Goal: Task Accomplishment & Management: Complete application form

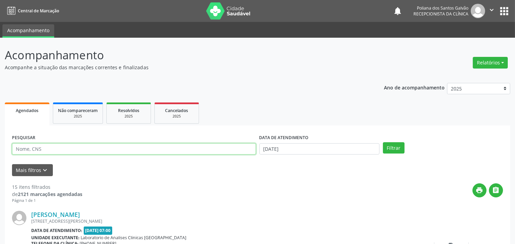
click at [141, 149] on input "text" at bounding box center [134, 149] width 244 height 12
type input "ANGELICA"
click at [383, 142] on button "Filtrar" at bounding box center [394, 148] width 22 height 12
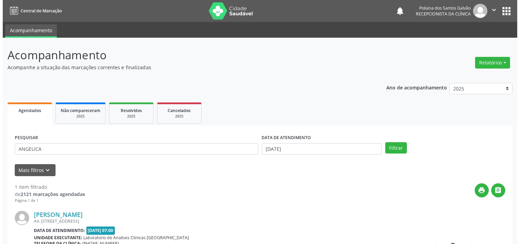
scroll to position [63, 0]
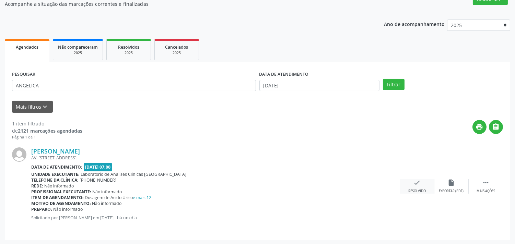
click at [421, 182] on div "check Resolvido" at bounding box center [417, 186] width 34 height 15
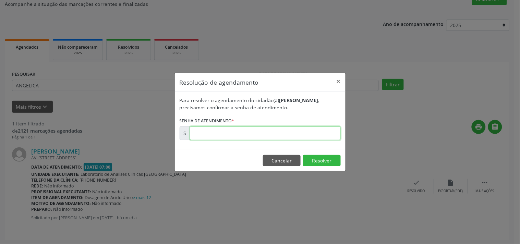
click at [290, 134] on input "text" at bounding box center [265, 134] width 151 height 14
type input "00177031"
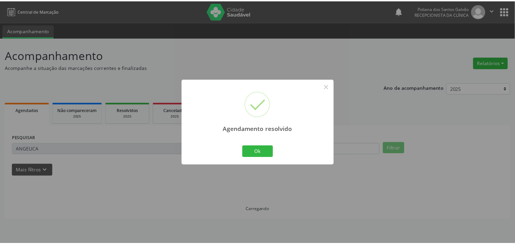
scroll to position [0, 0]
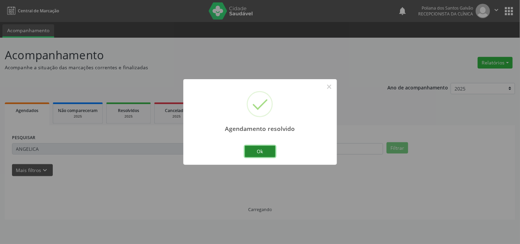
click at [251, 149] on button "Ok" at bounding box center [260, 152] width 31 height 12
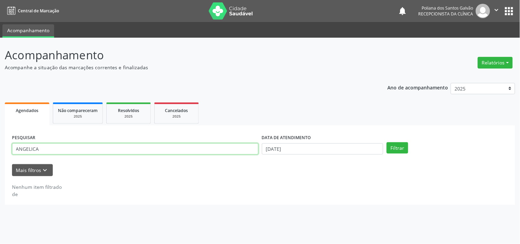
drag, startPoint x: 206, startPoint y: 149, endPoint x: 0, endPoint y: 28, distance: 238.3
click at [0, 64] on div "Acompanhamento Acompanhe a situação das marcações correntes e finalizadas Relat…" at bounding box center [260, 141] width 520 height 207
type input "M"
type input "EM"
click at [387, 142] on button "Filtrar" at bounding box center [398, 148] width 22 height 12
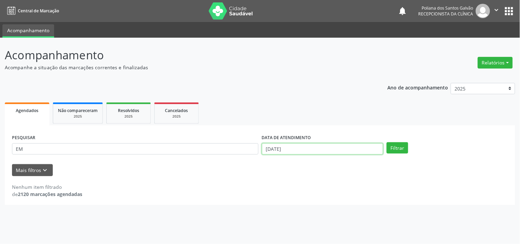
click at [340, 147] on input "[DATE]" at bounding box center [322, 149] width 121 height 12
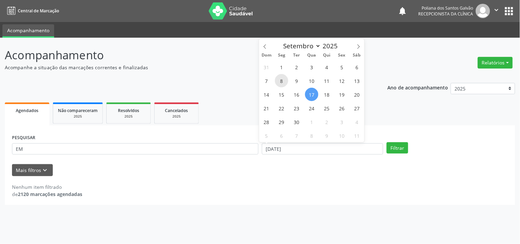
click at [282, 83] on span "8" at bounding box center [281, 80] width 13 height 13
type input "[DATE]"
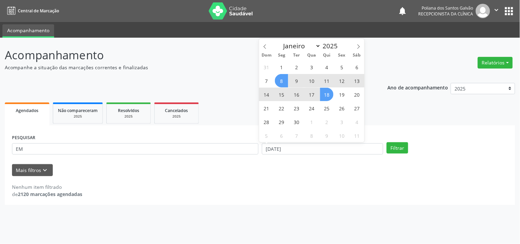
click at [328, 96] on span "18" at bounding box center [326, 94] width 13 height 13
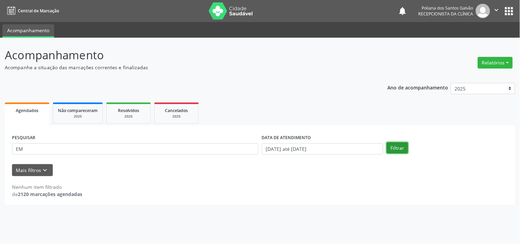
click at [400, 148] on button "Filtrar" at bounding box center [398, 148] width 22 height 12
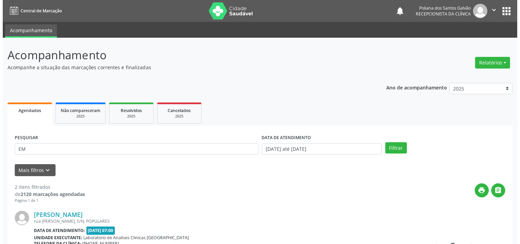
scroll to position [156, 0]
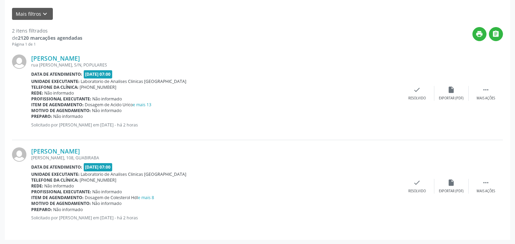
click at [418, 102] on div "[PERSON_NAME] rua [PERSON_NAME], S/N, POPULARES Data de atendimento: [DATE] 07:…" at bounding box center [257, 93] width 491 height 93
click at [414, 95] on div "check Resolvido" at bounding box center [417, 93] width 34 height 15
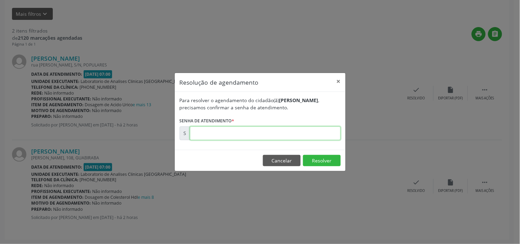
click at [279, 129] on input "text" at bounding box center [265, 134] width 151 height 14
type input "00177280"
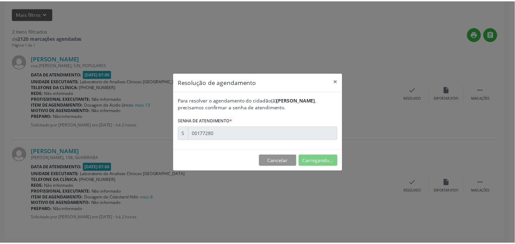
scroll to position [0, 0]
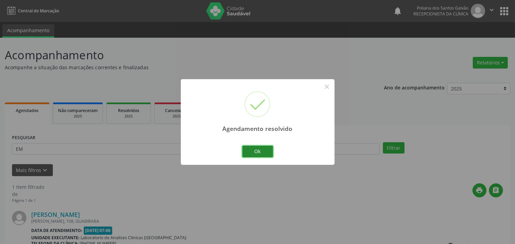
click at [257, 154] on button "Ok" at bounding box center [257, 152] width 31 height 12
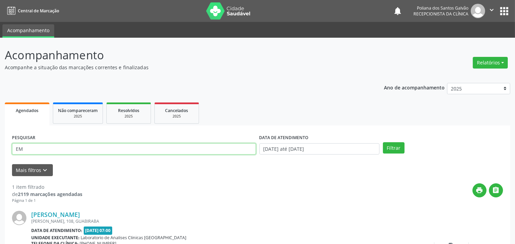
drag, startPoint x: 237, startPoint y: 147, endPoint x: 0, endPoint y: 13, distance: 272.4
click at [0, 49] on div "Acompanhamento Acompanhe a situação das marcações correntes e finalizadas Relat…" at bounding box center [257, 173] width 515 height 271
type input "MABIA"
click at [383, 142] on button "Filtrar" at bounding box center [394, 148] width 22 height 12
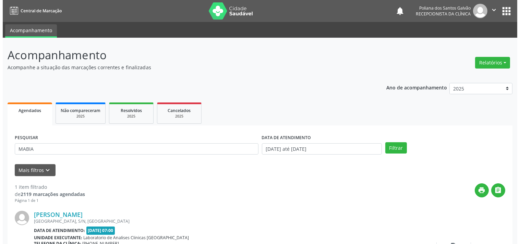
scroll to position [63, 0]
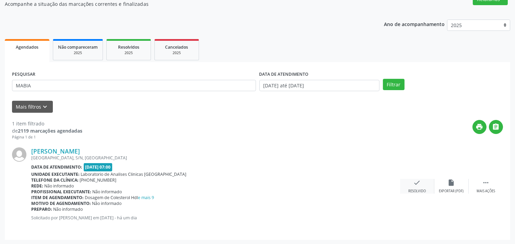
click at [417, 193] on div "Resolvido" at bounding box center [416, 191] width 17 height 5
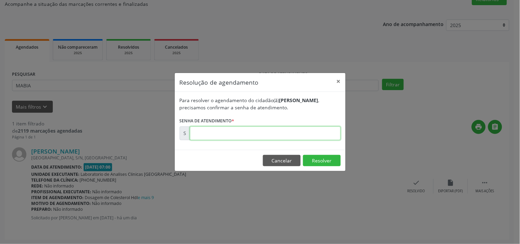
click at [309, 130] on input "text" at bounding box center [265, 134] width 151 height 14
type input "00177047"
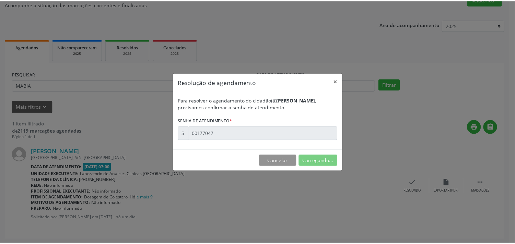
scroll to position [0, 0]
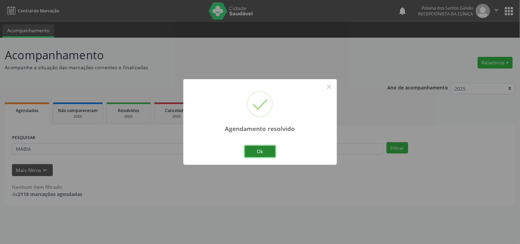
click at [254, 149] on button "Ok" at bounding box center [260, 152] width 31 height 12
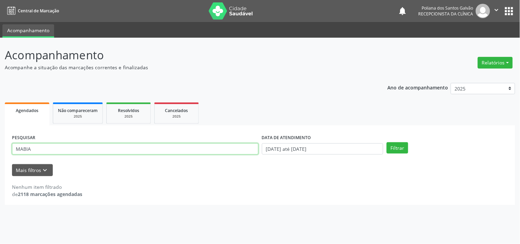
drag, startPoint x: 79, startPoint y: 129, endPoint x: 0, endPoint y: 100, distance: 84.7
click at [0, 103] on div "Acompanhamento Acompanhe a situação das marcações correntes e finalizadas Relat…" at bounding box center [260, 141] width 520 height 207
type input "[PERSON_NAME]"
click at [387, 142] on button "Filtrar" at bounding box center [398, 148] width 22 height 12
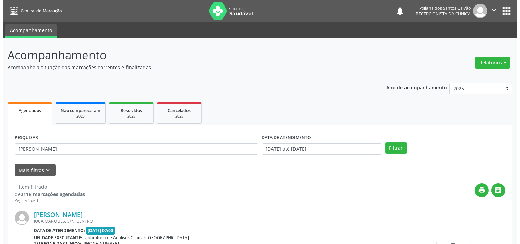
scroll to position [63, 0]
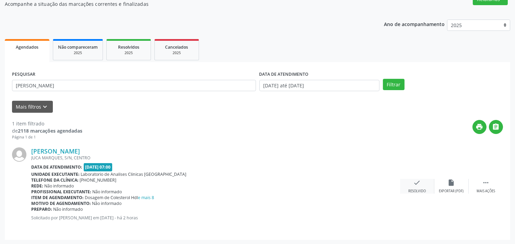
click at [413, 186] on div "check Resolvido" at bounding box center [417, 186] width 34 height 15
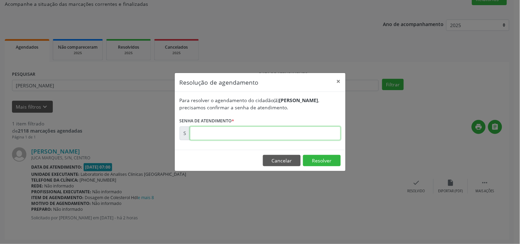
click at [306, 132] on input "text" at bounding box center [265, 134] width 151 height 14
type input "00177290"
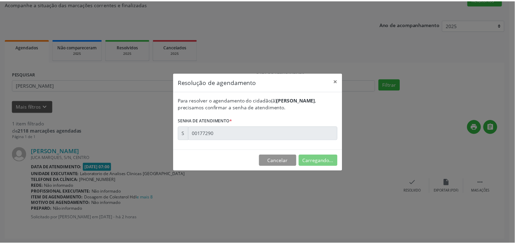
scroll to position [0, 0]
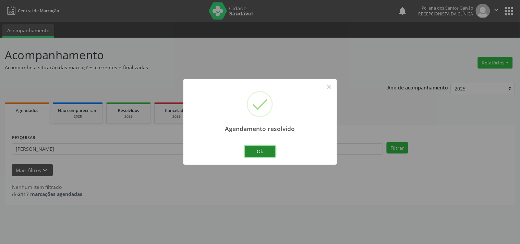
click at [259, 154] on button "Ok" at bounding box center [260, 152] width 31 height 12
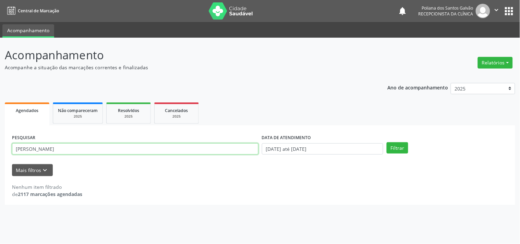
drag, startPoint x: 238, startPoint y: 151, endPoint x: 0, endPoint y: 69, distance: 252.3
click at [0, 56] on div "Acompanhamento Acompanhe a situação das marcações correntes e finalizadas Relat…" at bounding box center [260, 141] width 520 height 207
type input "CARINE"
click at [387, 142] on button "Filtrar" at bounding box center [398, 148] width 22 height 12
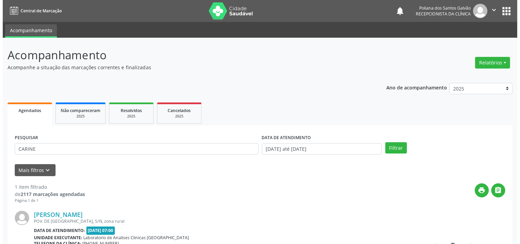
scroll to position [63, 0]
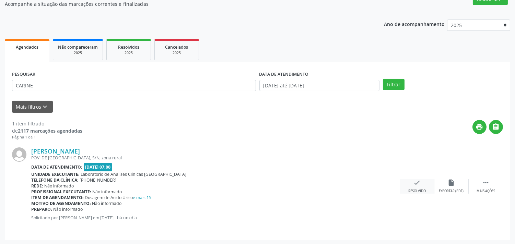
click at [418, 183] on icon "check" at bounding box center [417, 183] width 8 height 8
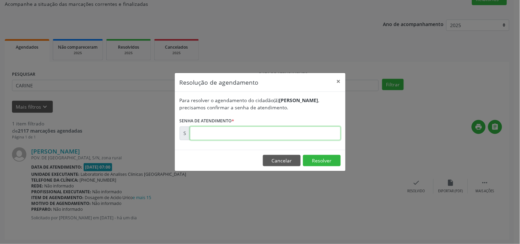
click at [307, 129] on input "text" at bounding box center [265, 134] width 151 height 14
type input "00177032"
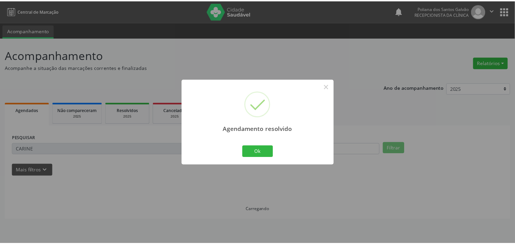
scroll to position [0, 0]
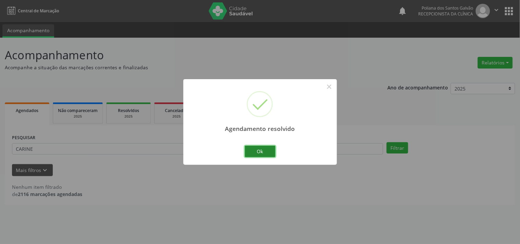
drag, startPoint x: 265, startPoint y: 150, endPoint x: 258, endPoint y: 148, distance: 7.8
click at [264, 149] on button "Ok" at bounding box center [260, 152] width 31 height 12
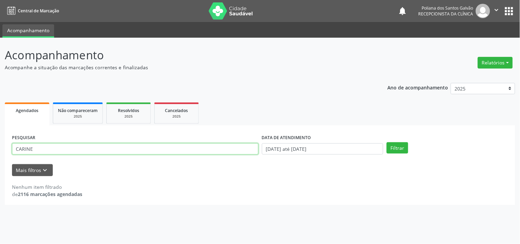
drag, startPoint x: 208, startPoint y: 148, endPoint x: 0, endPoint y: 49, distance: 230.0
click at [0, 71] on div "Acompanhamento Acompanhe a situação das marcações correntes e finalizadas Relat…" at bounding box center [260, 141] width 520 height 207
type input "MADAL"
click at [387, 142] on button "Filtrar" at bounding box center [398, 148] width 22 height 12
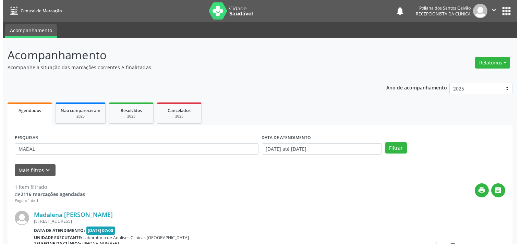
scroll to position [63, 0]
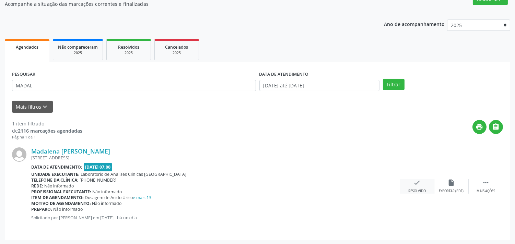
click at [416, 184] on icon "check" at bounding box center [417, 183] width 8 height 8
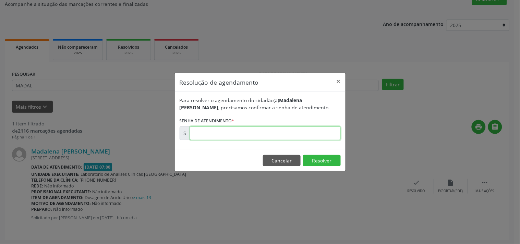
click at [318, 133] on input "text" at bounding box center [265, 134] width 151 height 14
type input "00177041"
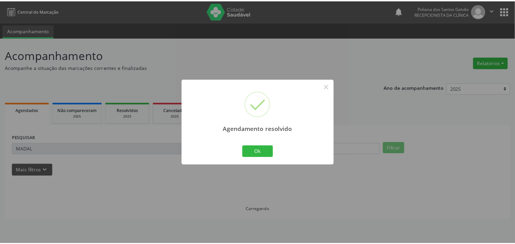
scroll to position [0, 0]
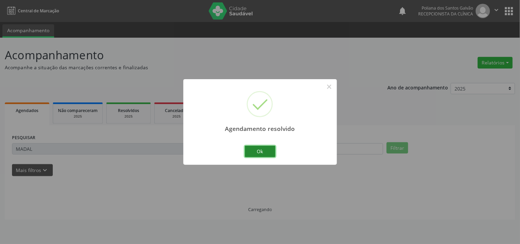
click at [253, 153] on button "Ok" at bounding box center [260, 152] width 31 height 12
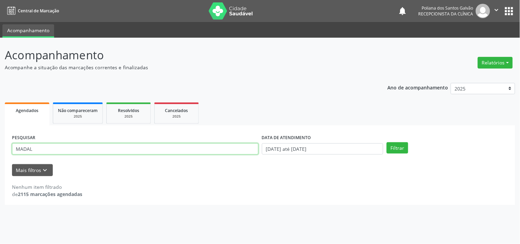
drag, startPoint x: 192, startPoint y: 151, endPoint x: 0, endPoint y: 89, distance: 201.8
click at [0, 108] on div "Acompanhamento Acompanhe a situação das marcações correntes e finalizadas Relat…" at bounding box center [260, 141] width 520 height 207
click at [84, 147] on input "text" at bounding box center [135, 149] width 247 height 12
type input "QUEISL"
click at [387, 142] on button "Filtrar" at bounding box center [398, 148] width 22 height 12
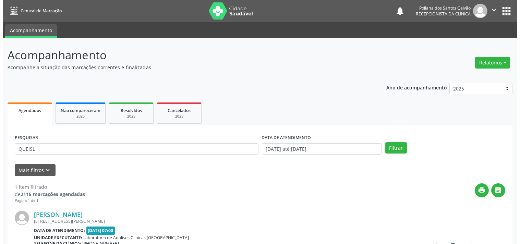
scroll to position [63, 0]
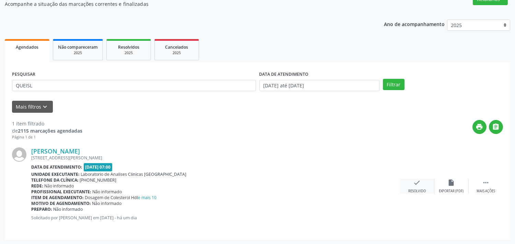
click at [411, 184] on div "check Resolvido" at bounding box center [417, 186] width 34 height 15
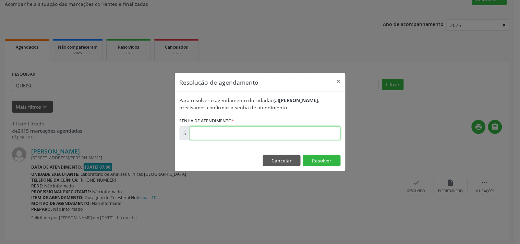
drag, startPoint x: 282, startPoint y: 129, endPoint x: 279, endPoint y: 139, distance: 10.2
click at [282, 129] on input "text" at bounding box center [265, 134] width 151 height 14
type input "00177030"
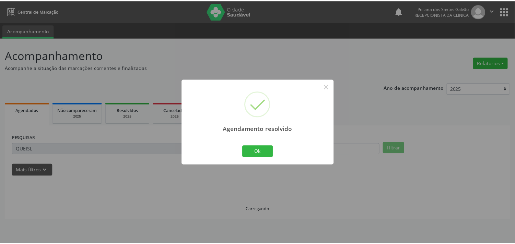
scroll to position [0, 0]
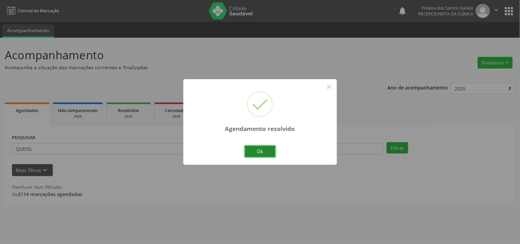
drag, startPoint x: 272, startPoint y: 149, endPoint x: 268, endPoint y: 150, distance: 3.9
click at [272, 149] on button "Ok" at bounding box center [260, 152] width 31 height 12
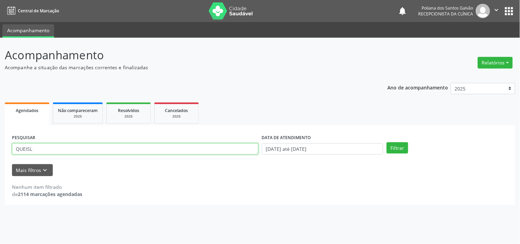
drag, startPoint x: 143, startPoint y: 146, endPoint x: 0, endPoint y: 90, distance: 153.3
click at [0, 96] on div "Acompanhamento Acompanhe a situação das marcações correntes e finalizadas Relat…" at bounding box center [260, 141] width 520 height 207
type input "[PERSON_NAME]"
click at [387, 142] on button "Filtrar" at bounding box center [398, 148] width 22 height 12
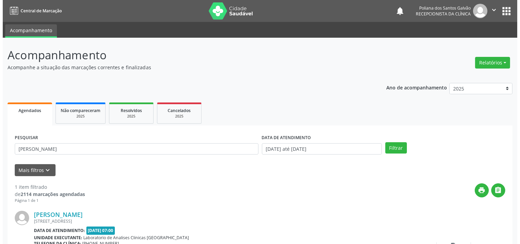
scroll to position [63, 0]
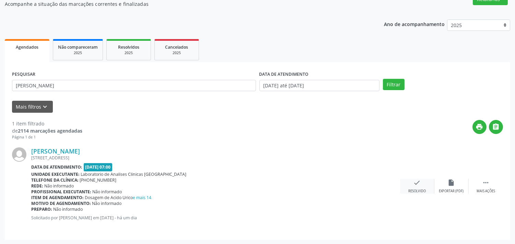
click at [414, 183] on icon "check" at bounding box center [417, 183] width 8 height 8
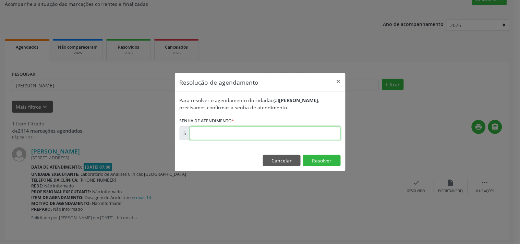
click at [312, 135] on input "text" at bounding box center [265, 134] width 151 height 14
type input "00177045"
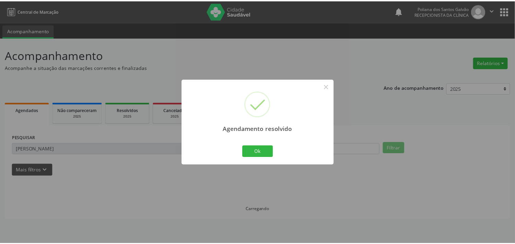
scroll to position [0, 0]
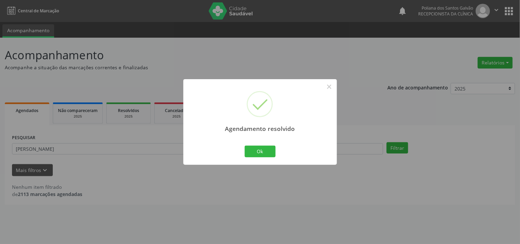
click at [255, 161] on div "Agendamento resolvido × Ok Cancel" at bounding box center [261, 121] width 154 height 85
click at [255, 152] on button "Ok" at bounding box center [260, 152] width 31 height 12
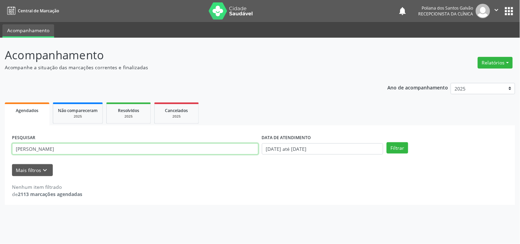
drag, startPoint x: 216, startPoint y: 150, endPoint x: 0, endPoint y: 131, distance: 217.0
click at [0, 132] on div "Acompanhamento Acompanhe a situação das marcações correntes e finalizadas Relat…" at bounding box center [260, 141] width 520 height 207
type input "[PERSON_NAME]"
click at [387, 142] on button "Filtrar" at bounding box center [398, 148] width 22 height 12
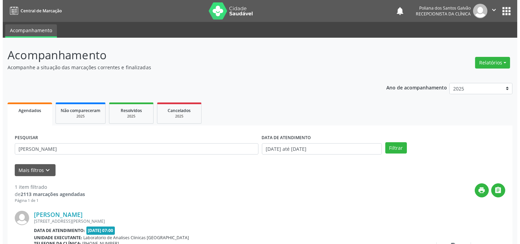
scroll to position [63, 0]
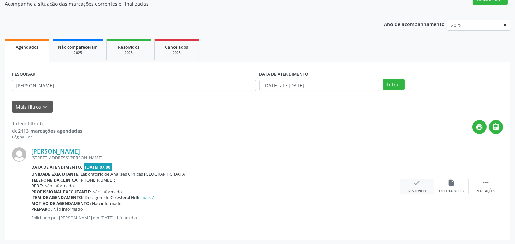
click at [420, 186] on icon "check" at bounding box center [417, 183] width 8 height 8
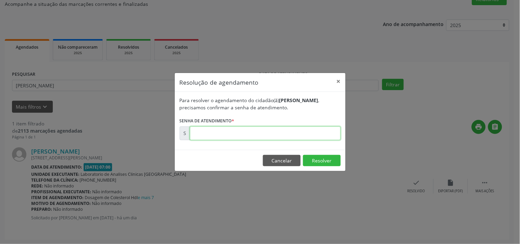
click at [315, 137] on input "text" at bounding box center [265, 134] width 151 height 14
type input "00177035"
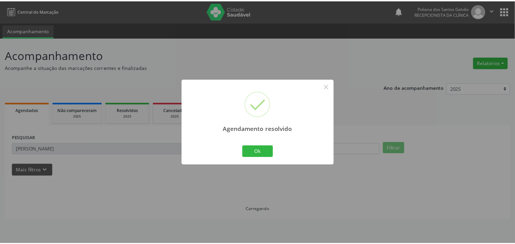
scroll to position [0, 0]
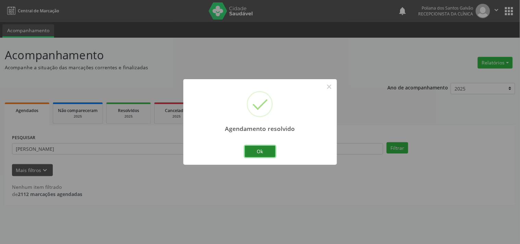
click at [256, 151] on button "Ok" at bounding box center [260, 152] width 31 height 12
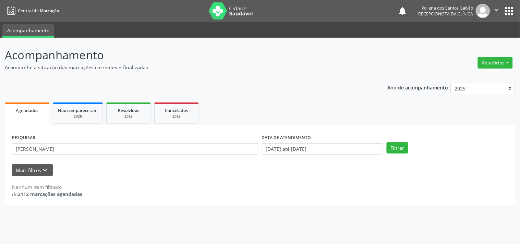
drag, startPoint x: 237, startPoint y: 156, endPoint x: 115, endPoint y: 136, distance: 123.1
click at [115, 136] on div "PESQUISAR [PERSON_NAME]" at bounding box center [135, 146] width 250 height 27
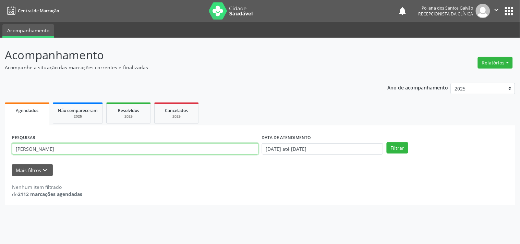
click at [108, 148] on input "[PERSON_NAME]" at bounding box center [135, 149] width 247 height 12
drag, startPoint x: 108, startPoint y: 148, endPoint x: 0, endPoint y: 94, distance: 120.8
click at [0, 94] on div "Acompanhamento Acompanhe a situação das marcações correntes e finalizadas Relat…" at bounding box center [260, 141] width 520 height 207
type input "SAID"
click at [387, 142] on button "Filtrar" at bounding box center [398, 148] width 22 height 12
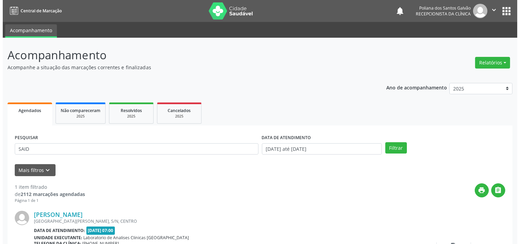
scroll to position [63, 0]
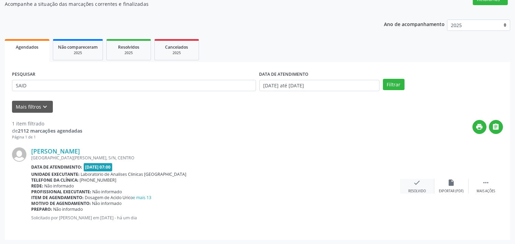
click at [418, 181] on icon "check" at bounding box center [417, 183] width 8 height 8
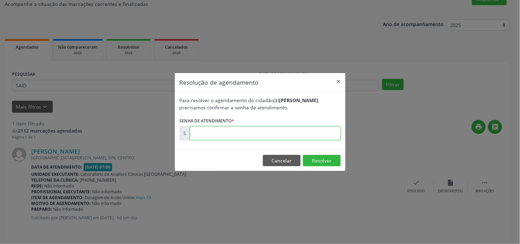
click at [301, 137] on input "text" at bounding box center [265, 134] width 151 height 14
type input "00177133"
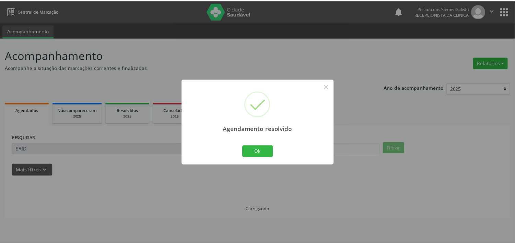
scroll to position [0, 0]
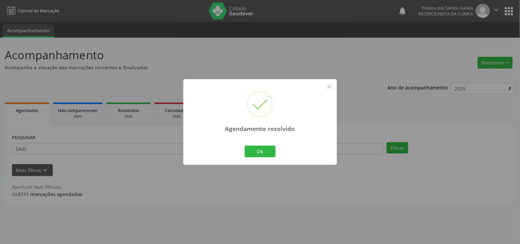
click at [265, 158] on div "Ok Cancel" at bounding box center [260, 151] width 34 height 14
click at [248, 148] on button "Ok" at bounding box center [260, 152] width 31 height 12
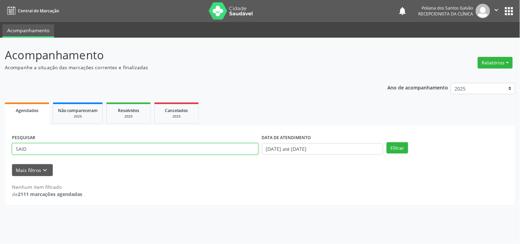
drag, startPoint x: 234, startPoint y: 145, endPoint x: 0, endPoint y: 56, distance: 250.6
click at [0, 56] on div "Acompanhamento Acompanhe a situação das marcações correntes e finalizadas Relat…" at bounding box center [260, 141] width 520 height 207
type input "[PERSON_NAME]"
click at [387, 142] on button "Filtrar" at bounding box center [398, 148] width 22 height 12
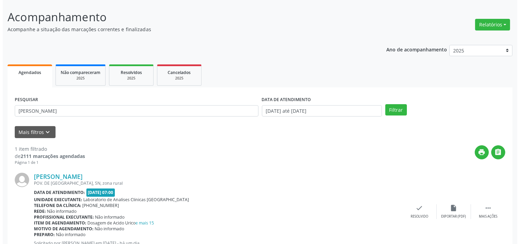
scroll to position [63, 0]
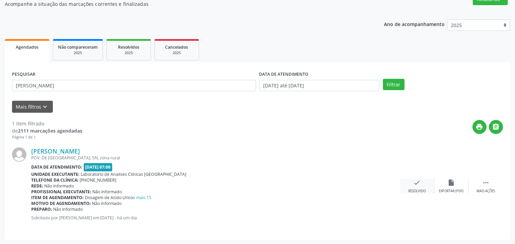
click at [418, 186] on div "check Resolvido" at bounding box center [417, 186] width 34 height 15
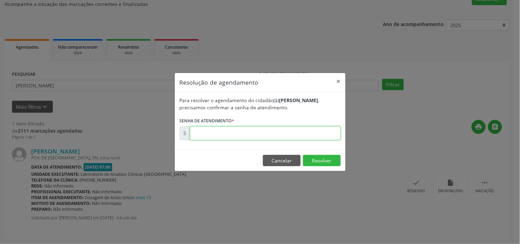
click at [300, 135] on input "text" at bounding box center [265, 134] width 151 height 14
type input "00177033"
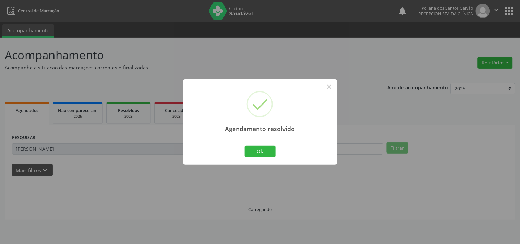
scroll to position [0, 0]
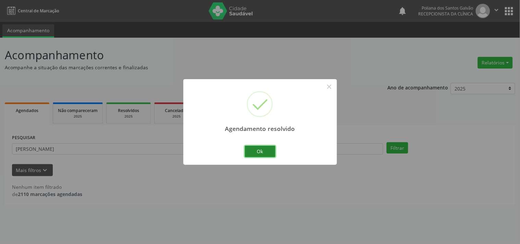
click at [262, 153] on button "Ok" at bounding box center [260, 152] width 31 height 12
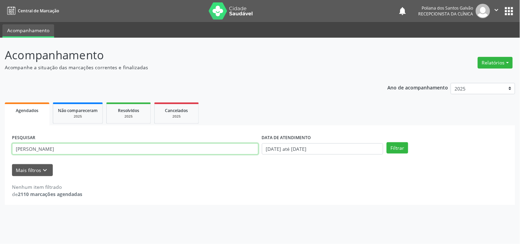
drag, startPoint x: 228, startPoint y: 148, endPoint x: 0, endPoint y: 46, distance: 249.6
click at [0, 83] on div "Acompanhamento Acompanhe a situação das marcações correntes e finalizadas Relat…" at bounding box center [260, 141] width 520 height 207
type input "[PERSON_NAME]"
click at [387, 142] on button "Filtrar" at bounding box center [398, 148] width 22 height 12
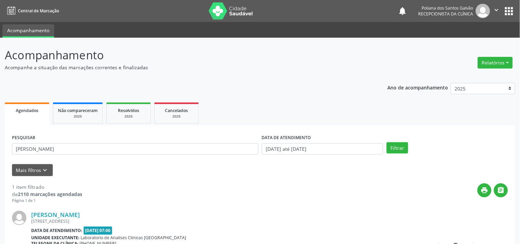
scroll to position [63, 0]
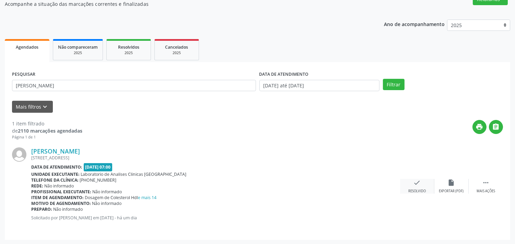
click at [409, 180] on div "check Resolvido" at bounding box center [417, 186] width 34 height 15
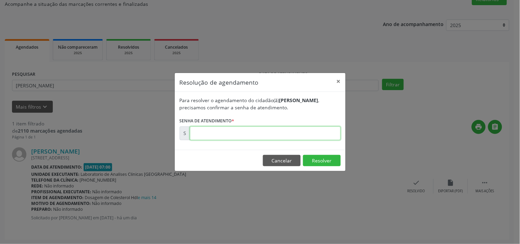
click at [312, 135] on input "text" at bounding box center [265, 134] width 151 height 14
type input "00177043"
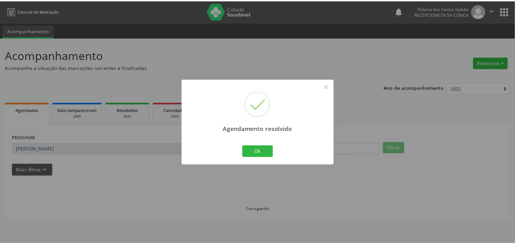
scroll to position [0, 0]
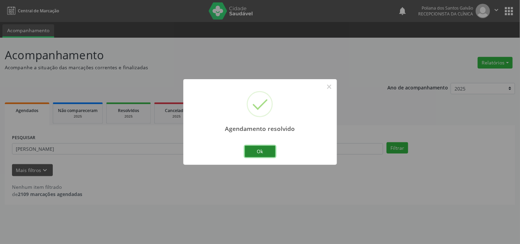
click at [265, 153] on button "Ok" at bounding box center [260, 152] width 31 height 12
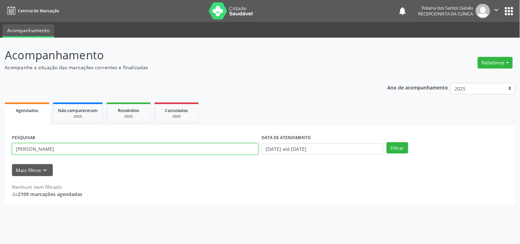
drag, startPoint x: 195, startPoint y: 143, endPoint x: 0, endPoint y: 70, distance: 208.3
click at [0, 70] on div "Acompanhamento Acompanhe a situação das marcações correntes e finalizadas Relat…" at bounding box center [260, 141] width 520 height 207
type input "ANA BE"
click at [387, 142] on button "Filtrar" at bounding box center [398, 148] width 22 height 12
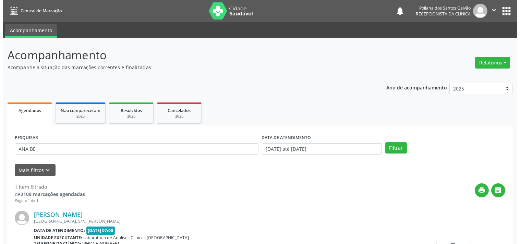
scroll to position [63, 0]
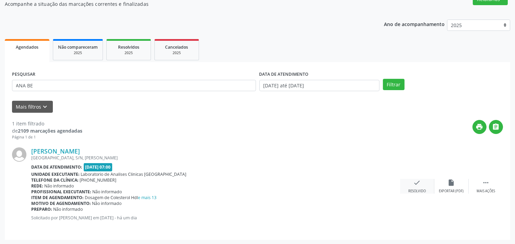
click at [421, 181] on div "check Resolvido" at bounding box center [417, 186] width 34 height 15
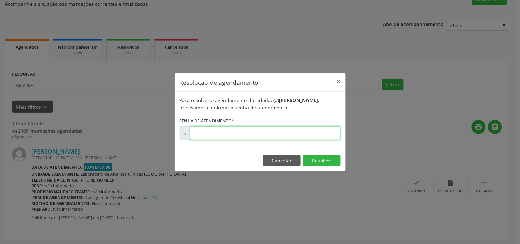
click at [300, 133] on input "text" at bounding box center [265, 134] width 151 height 14
type input "00177052"
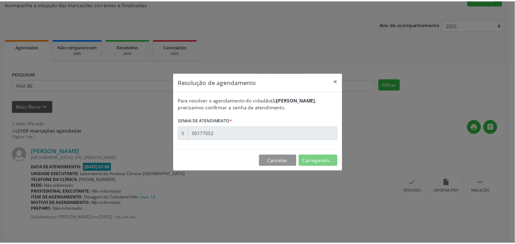
scroll to position [0, 0]
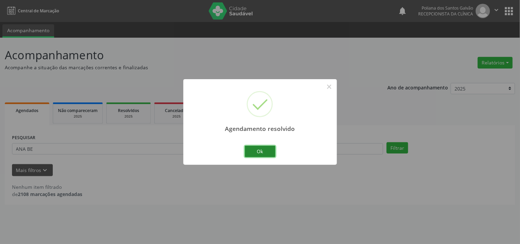
click at [261, 151] on button "Ok" at bounding box center [260, 152] width 31 height 12
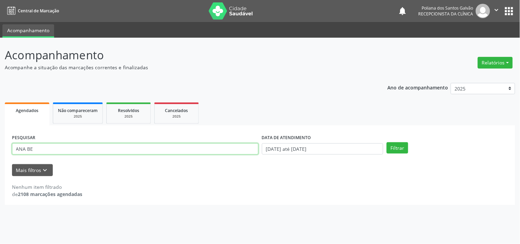
drag, startPoint x: 231, startPoint y: 145, endPoint x: 0, endPoint y: 46, distance: 251.5
click at [0, 46] on div "Acompanhamento Acompanhe a situação das marcações correntes e finalizadas Relat…" at bounding box center [260, 141] width 520 height 207
type input "ANGE"
click at [387, 142] on button "Filtrar" at bounding box center [398, 148] width 22 height 12
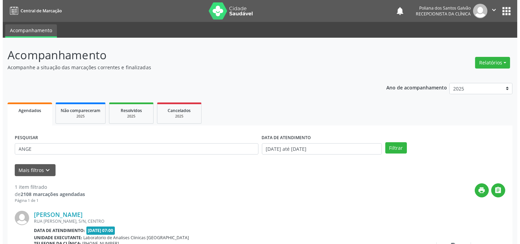
scroll to position [63, 0]
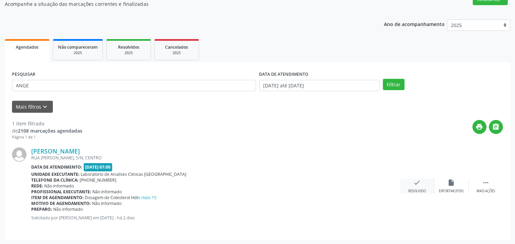
click at [420, 184] on icon "check" at bounding box center [417, 183] width 8 height 8
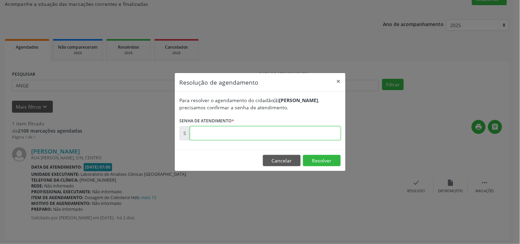
click at [311, 130] on input "text" at bounding box center [265, 134] width 151 height 14
type input "00176843"
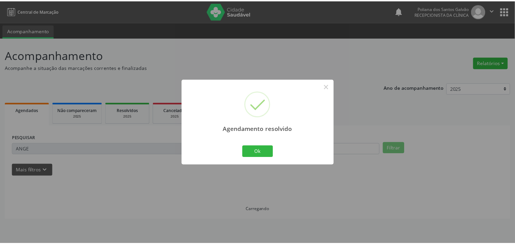
scroll to position [0, 0]
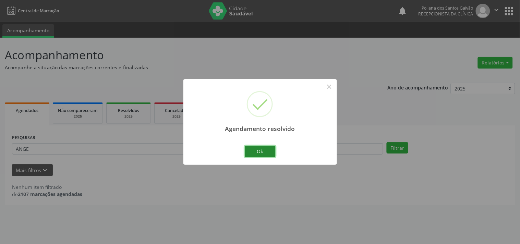
click at [254, 154] on button "Ok" at bounding box center [260, 152] width 31 height 12
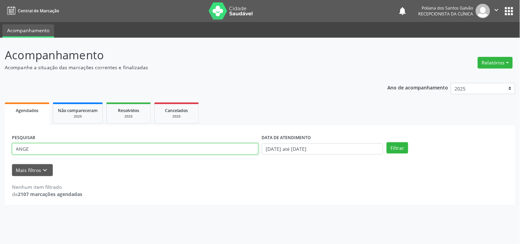
drag, startPoint x: 236, startPoint y: 151, endPoint x: 0, endPoint y: 39, distance: 261.2
click at [0, 60] on div "Acompanhamento Acompanhe a situação das marcações correntes e finalizadas Relat…" at bounding box center [260, 141] width 520 height 207
type input "ALVERI"
click at [387, 142] on button "Filtrar" at bounding box center [398, 148] width 22 height 12
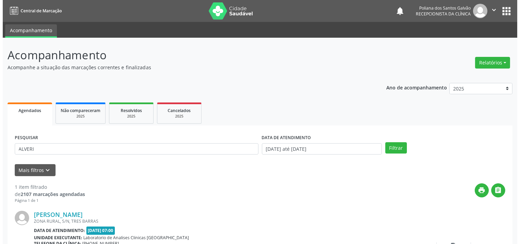
scroll to position [63, 0]
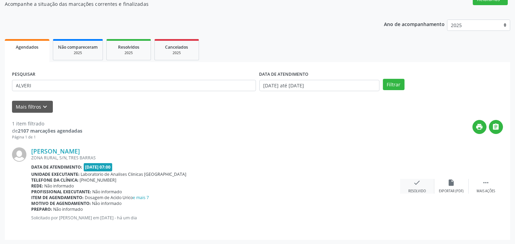
click at [418, 184] on icon "check" at bounding box center [417, 183] width 8 height 8
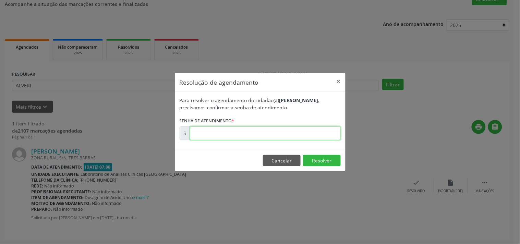
click at [324, 130] on input "text" at bounding box center [265, 134] width 151 height 14
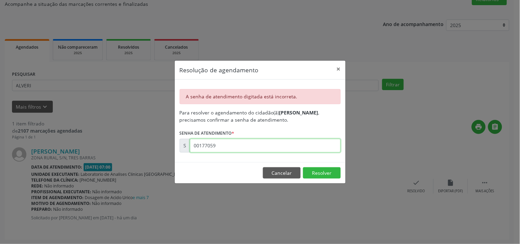
click at [289, 152] on input "00177059" at bounding box center [265, 146] width 151 height 14
type input "00177039"
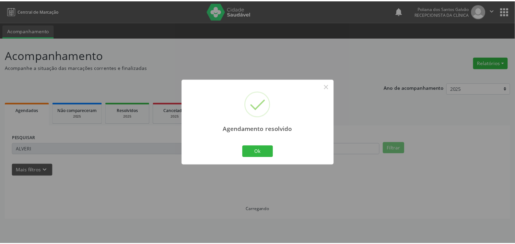
scroll to position [0, 0]
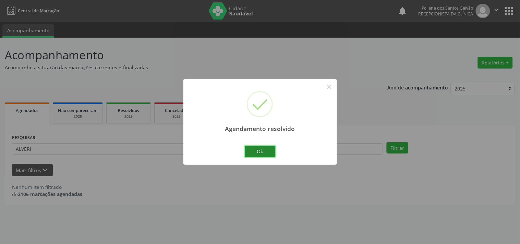
click at [266, 148] on button "Ok" at bounding box center [260, 152] width 31 height 12
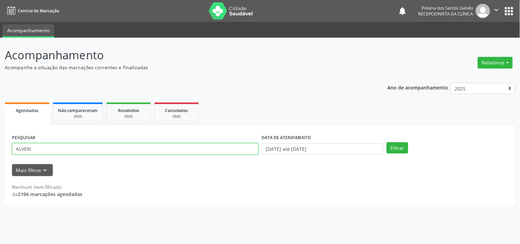
drag, startPoint x: 236, startPoint y: 149, endPoint x: 0, endPoint y: 94, distance: 241.9
click at [52, 109] on div "Agendados Não compareceram 2025 Resolvidos 2025 Cancelados 2025 PESQUISAR ALVER…" at bounding box center [260, 153] width 511 height 104
type input "A"
type input "M"
type input "[PERSON_NAME]"
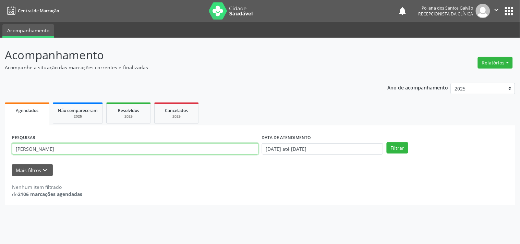
click at [387, 142] on button "Filtrar" at bounding box center [398, 148] width 22 height 12
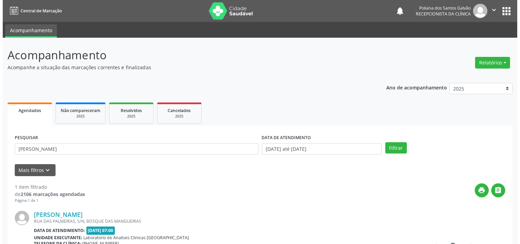
scroll to position [63, 0]
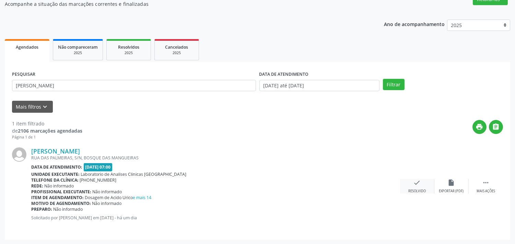
click at [410, 184] on div "check Resolvido" at bounding box center [417, 186] width 34 height 15
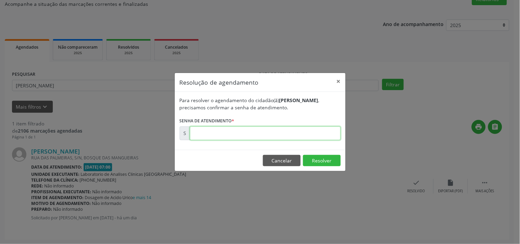
click at [323, 132] on input "text" at bounding box center [265, 134] width 151 height 14
type input "00177038"
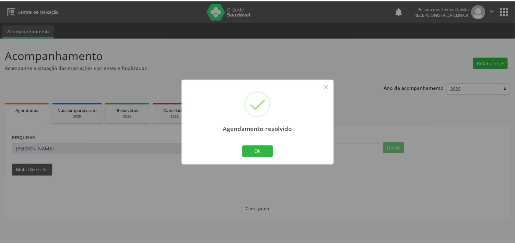
scroll to position [0, 0]
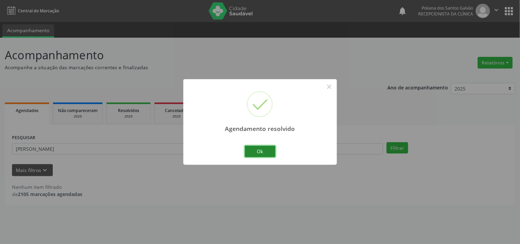
click at [251, 155] on button "Ok" at bounding box center [260, 152] width 31 height 12
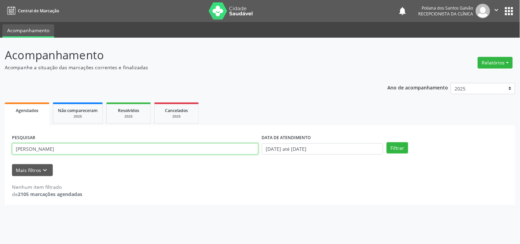
drag, startPoint x: 224, startPoint y: 152, endPoint x: 0, endPoint y: 103, distance: 229.7
click at [0, 107] on div "Acompanhamento Acompanhe a situação das marcações correntes e finalizadas Relat…" at bounding box center [260, 141] width 520 height 207
type input "ROQUE"
click at [387, 142] on button "Filtrar" at bounding box center [398, 148] width 22 height 12
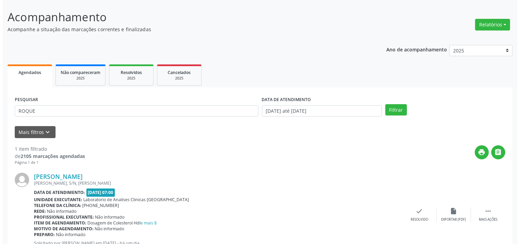
scroll to position [70, 0]
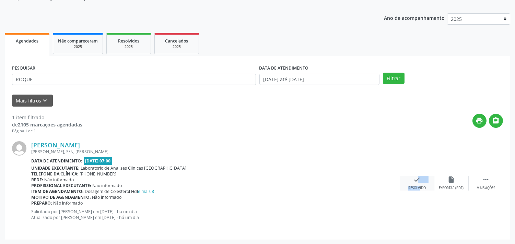
click at [413, 184] on div "check Resolvido" at bounding box center [417, 183] width 34 height 15
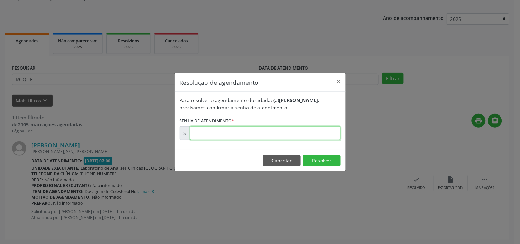
click at [299, 134] on input "text" at bounding box center [265, 134] width 151 height 14
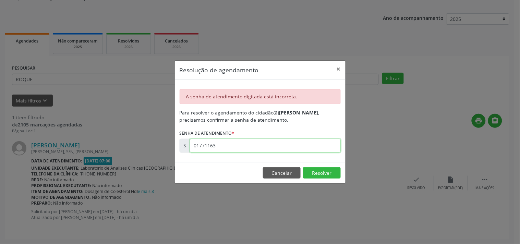
click at [288, 145] on input "01771163" at bounding box center [265, 146] width 151 height 14
click at [221, 146] on input "00177116" at bounding box center [265, 146] width 151 height 14
type input "00177113"
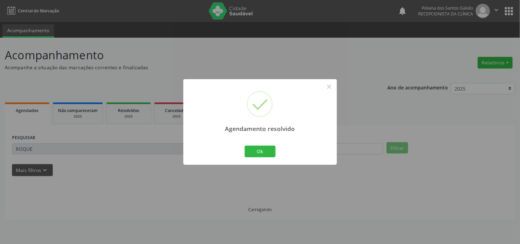
scroll to position [0, 0]
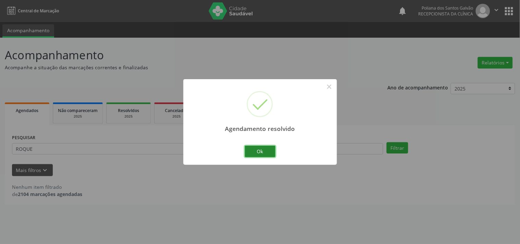
click at [256, 152] on button "Ok" at bounding box center [260, 152] width 31 height 12
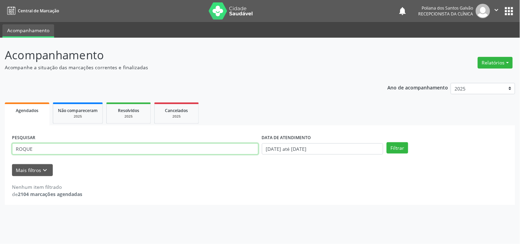
drag, startPoint x: 129, startPoint y: 137, endPoint x: 0, endPoint y: 84, distance: 139.2
click at [0, 91] on div "Acompanhamento Acompanhe a situação das marcações correntes e finalizadas Relat…" at bounding box center [260, 141] width 520 height 207
